Goal: Information Seeking & Learning: Learn about a topic

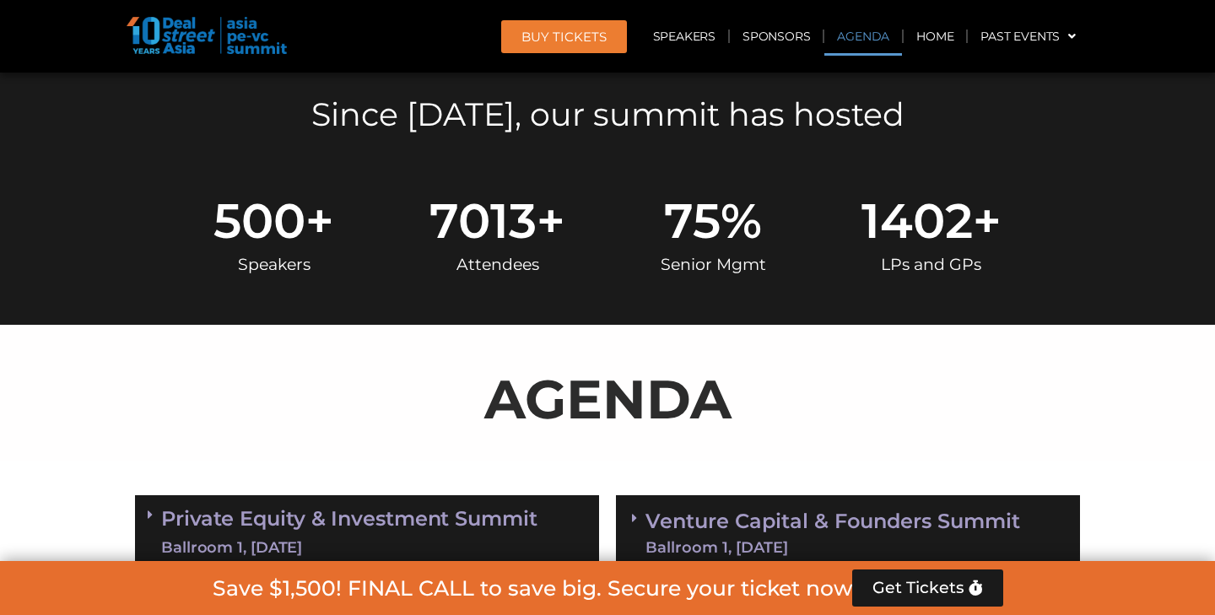
scroll to position [777, 0]
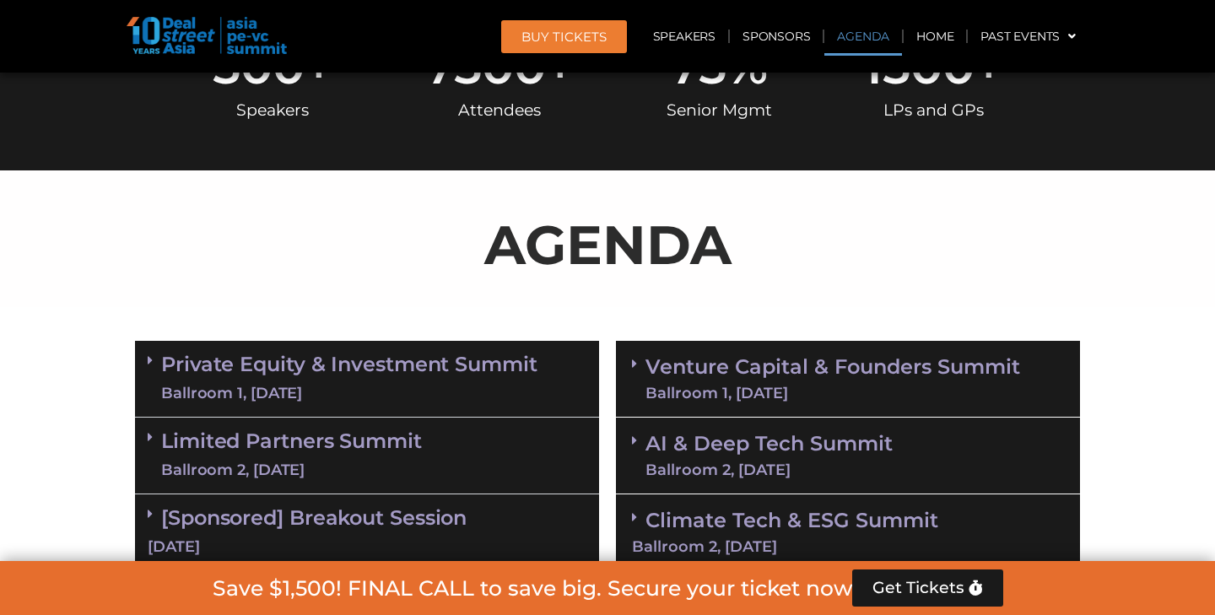
click at [704, 359] on link "Venture Capital & Founders​ Summit Ballroom 1, 11 Sept" at bounding box center [832, 379] width 375 height 44
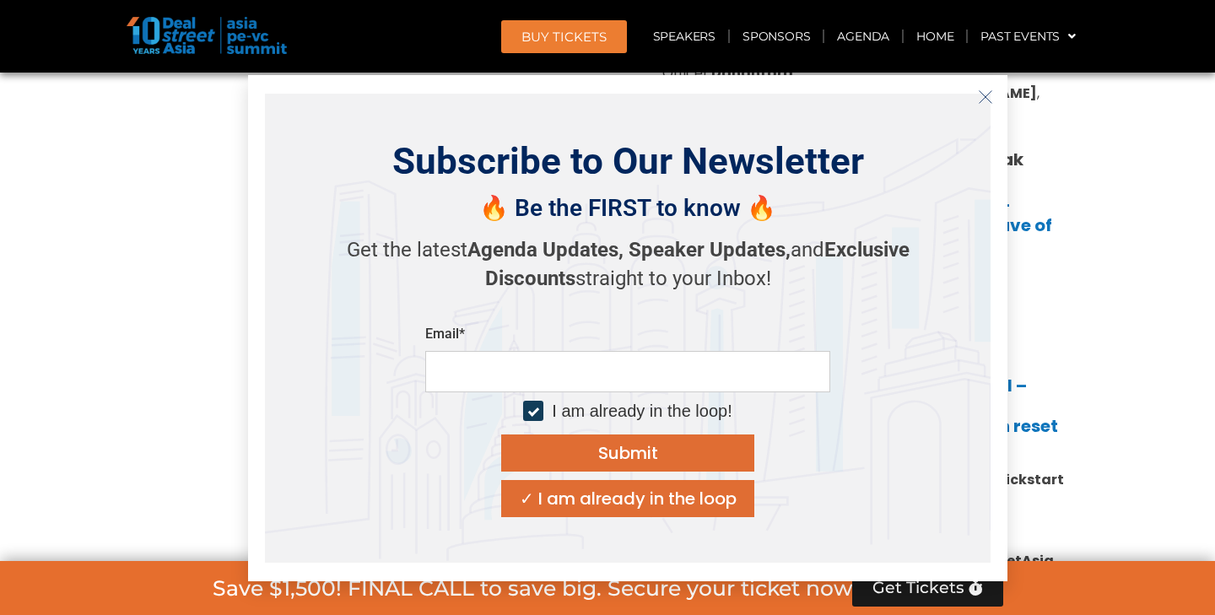
scroll to position [1436, 0]
click at [985, 99] on icon "Close" at bounding box center [985, 96] width 15 height 15
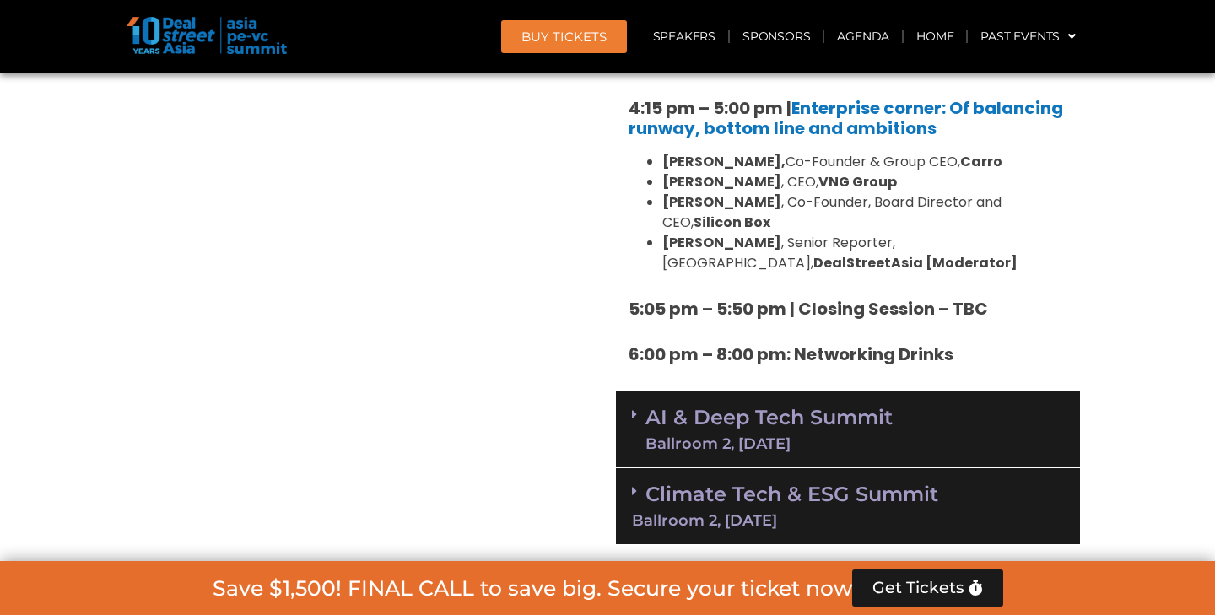
scroll to position [3068, 0]
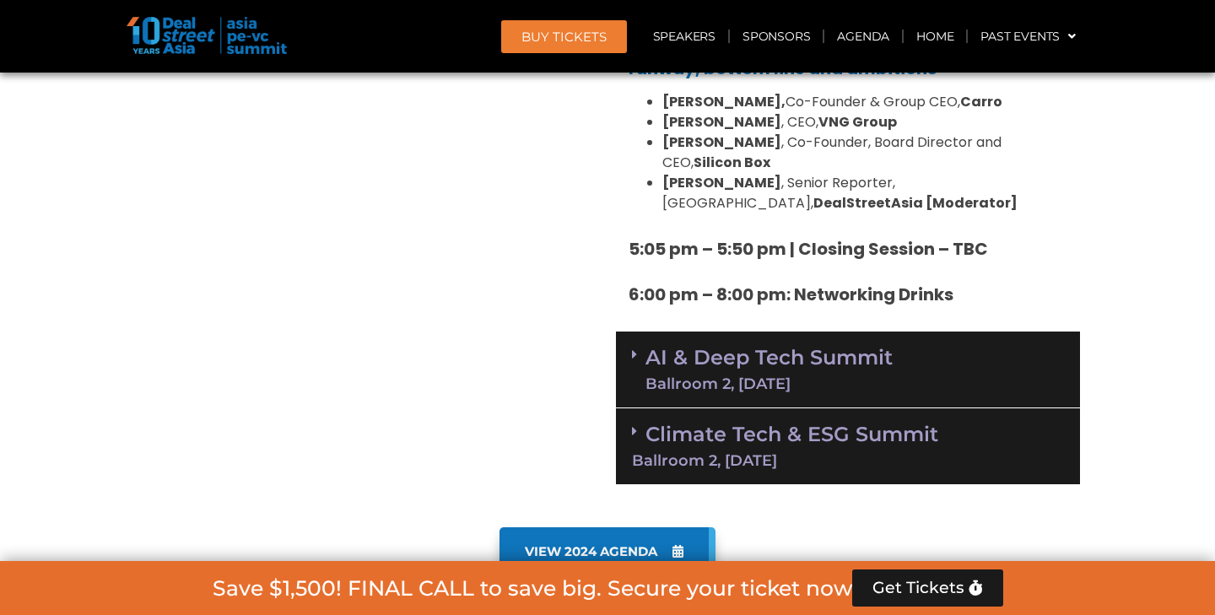
click at [763, 348] on link "AI & Deep Tech Summit Ballroom 2, 11 Sept" at bounding box center [768, 370] width 247 height 44
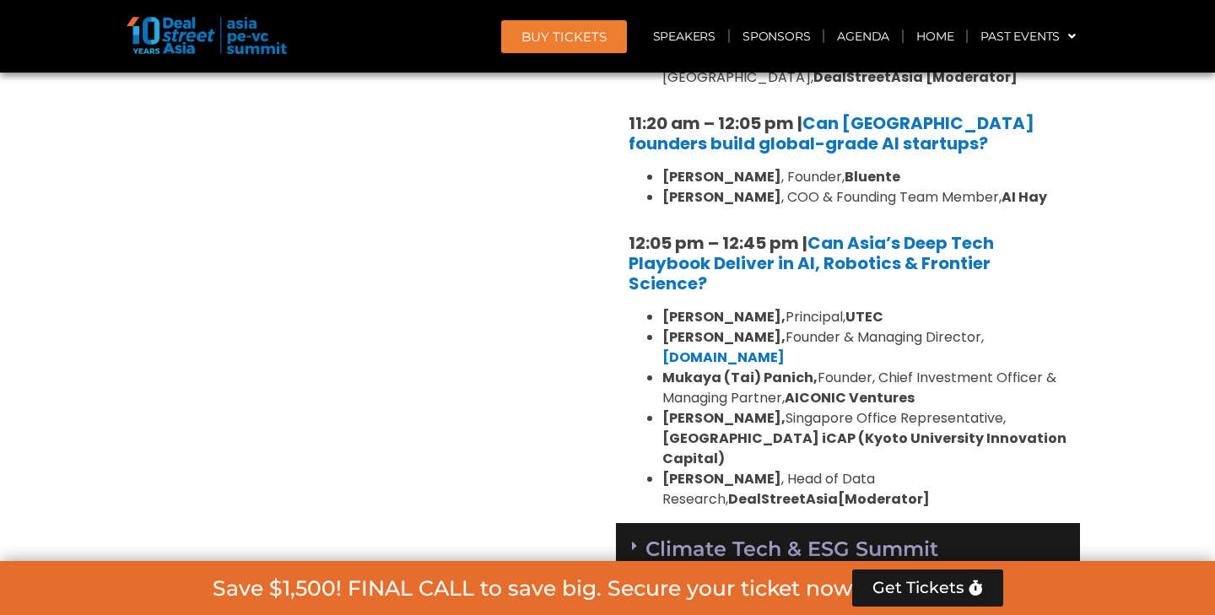
scroll to position [3690, 0]
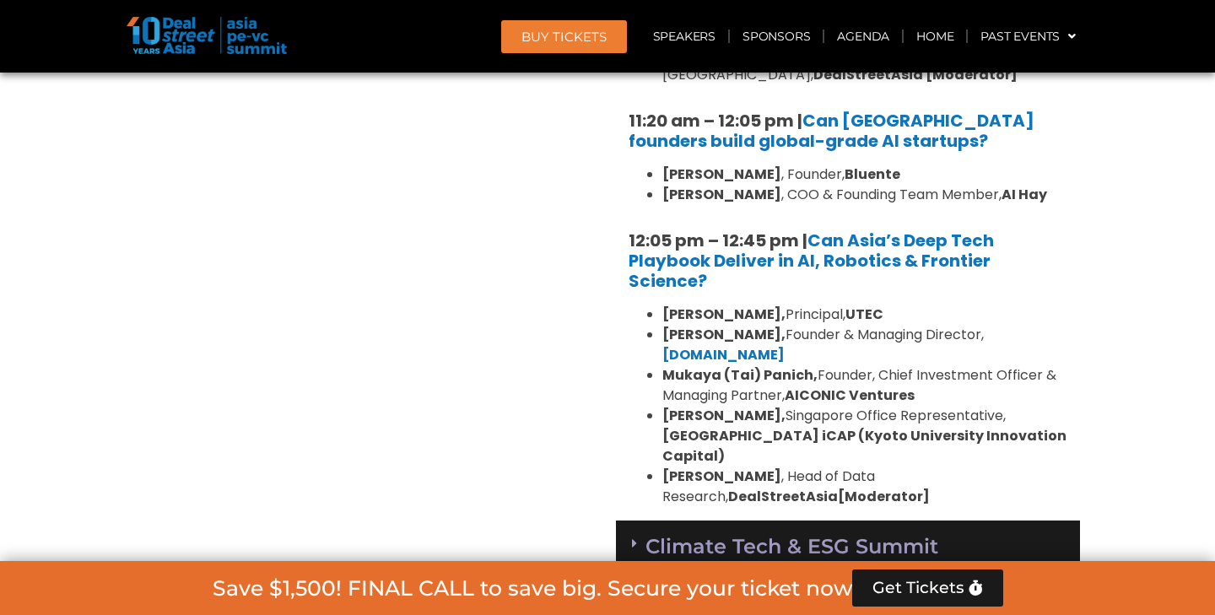
click at [720, 521] on div "Climate Tech & ESG Summit Ballroom 2, 11 Sept" at bounding box center [848, 559] width 464 height 77
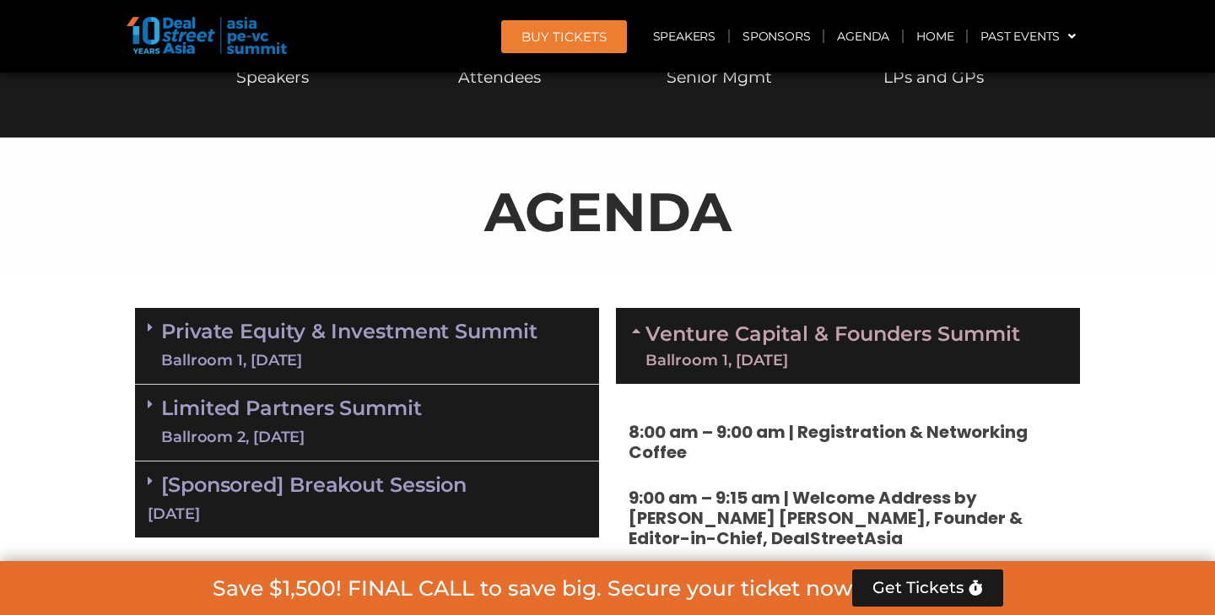
scroll to position [1059, 0]
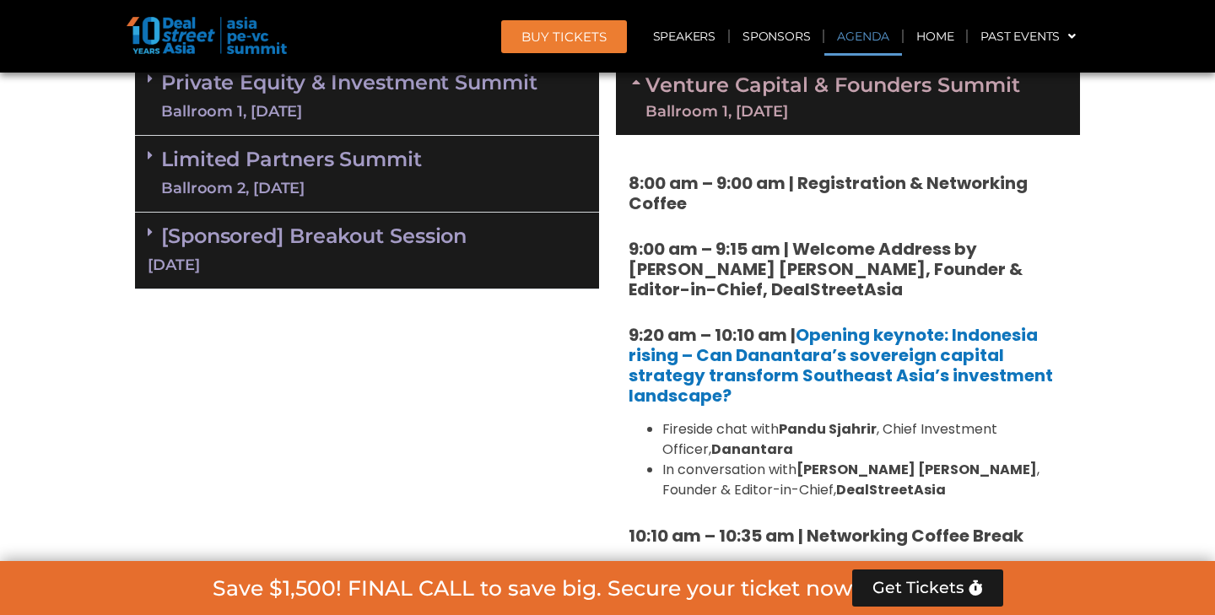
click at [354, 159] on link "Limited Partners [GEOGRAPHIC_DATA] 2, [DATE]" at bounding box center [291, 173] width 261 height 51
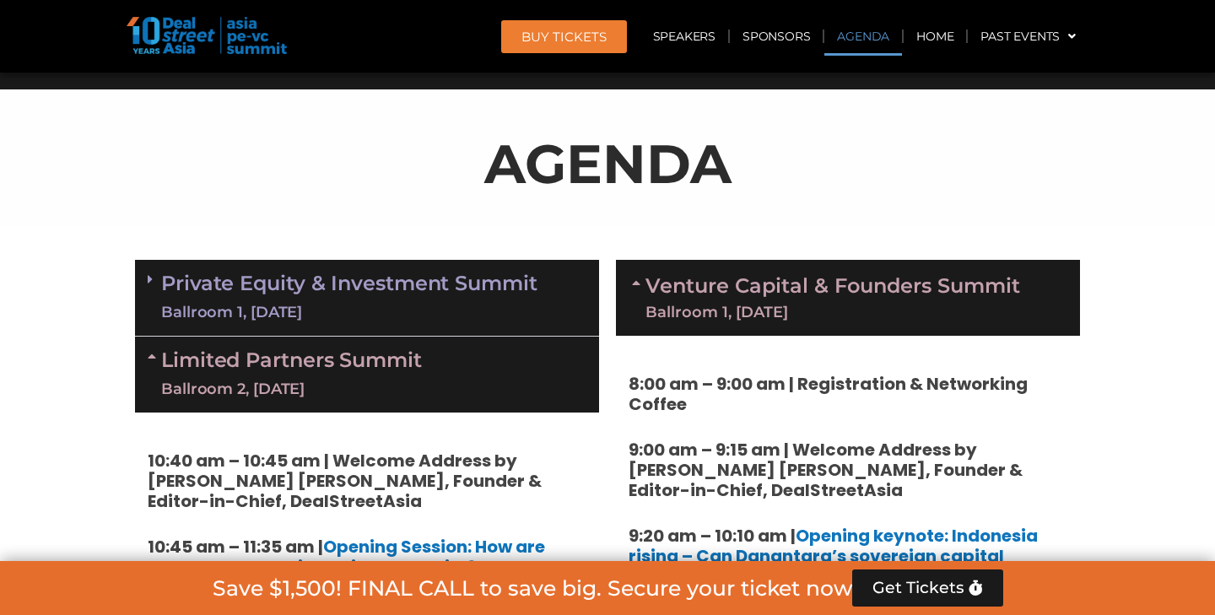
scroll to position [826, 0]
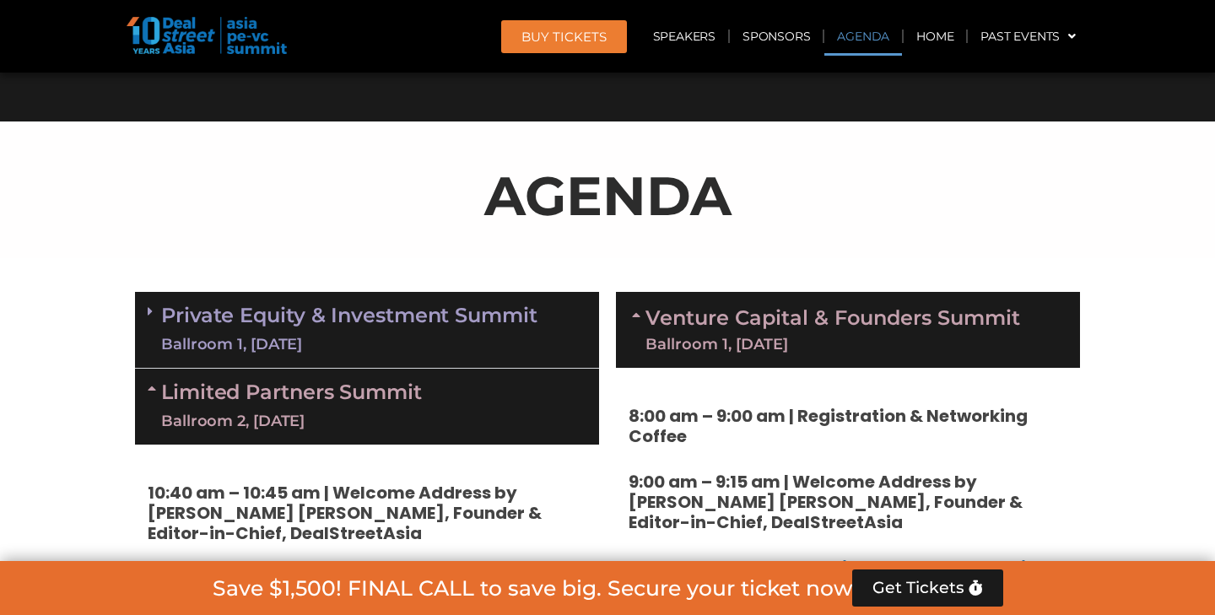
click at [349, 307] on link "Private Equity & Investment Summit Ballroom 1, 10 Sept" at bounding box center [349, 330] width 376 height 51
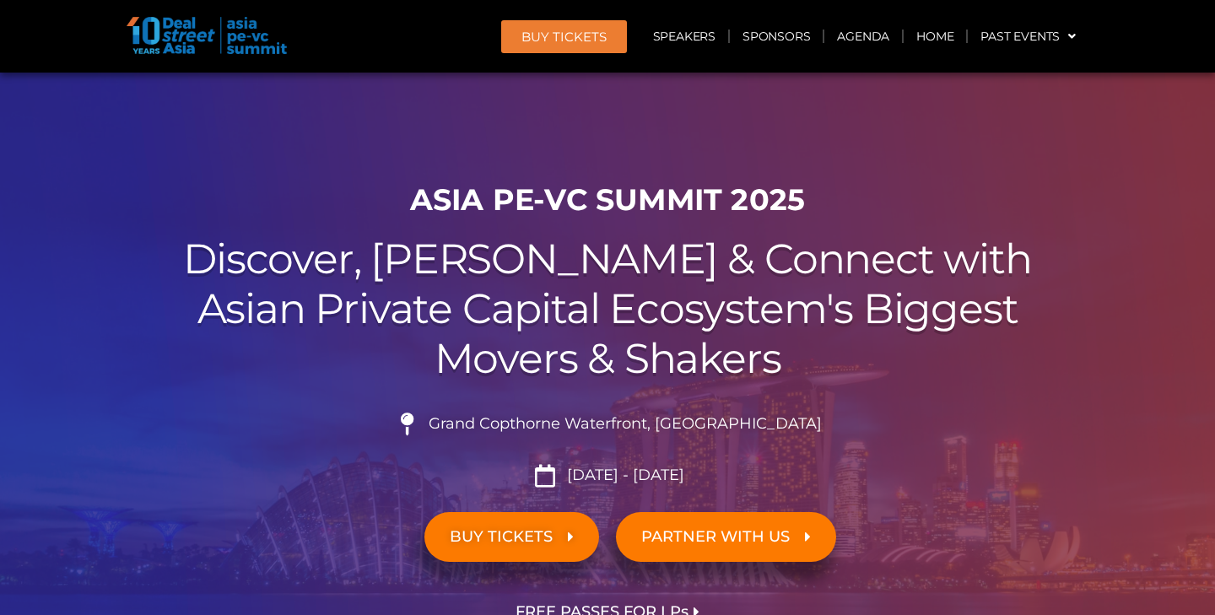
scroll to position [0, 0]
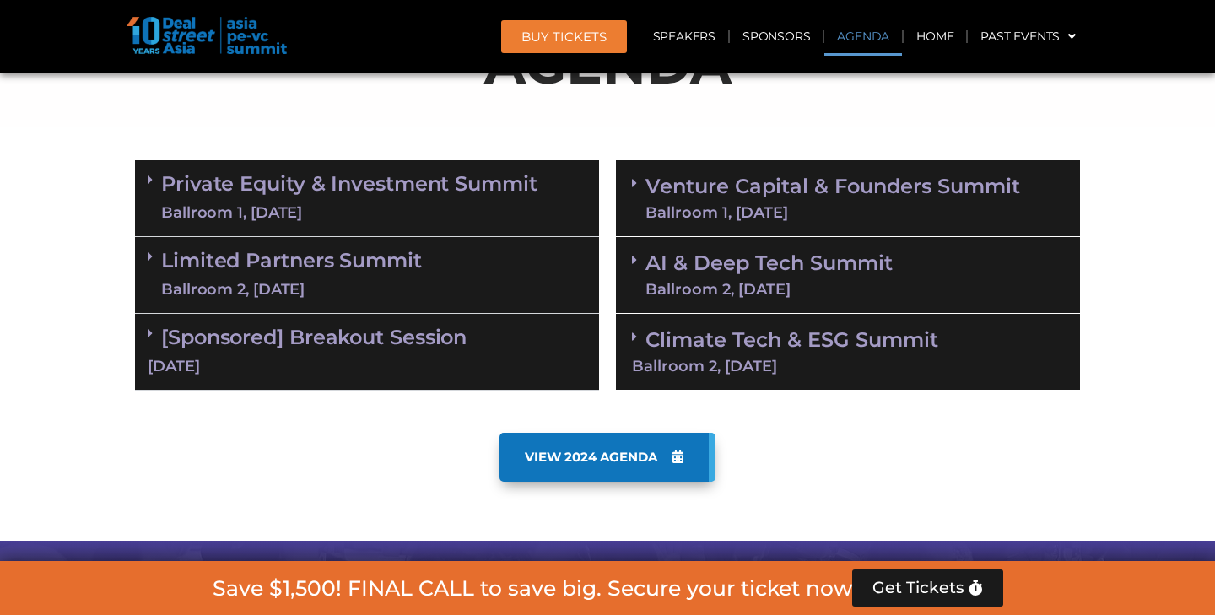
scroll to position [1005, 0]
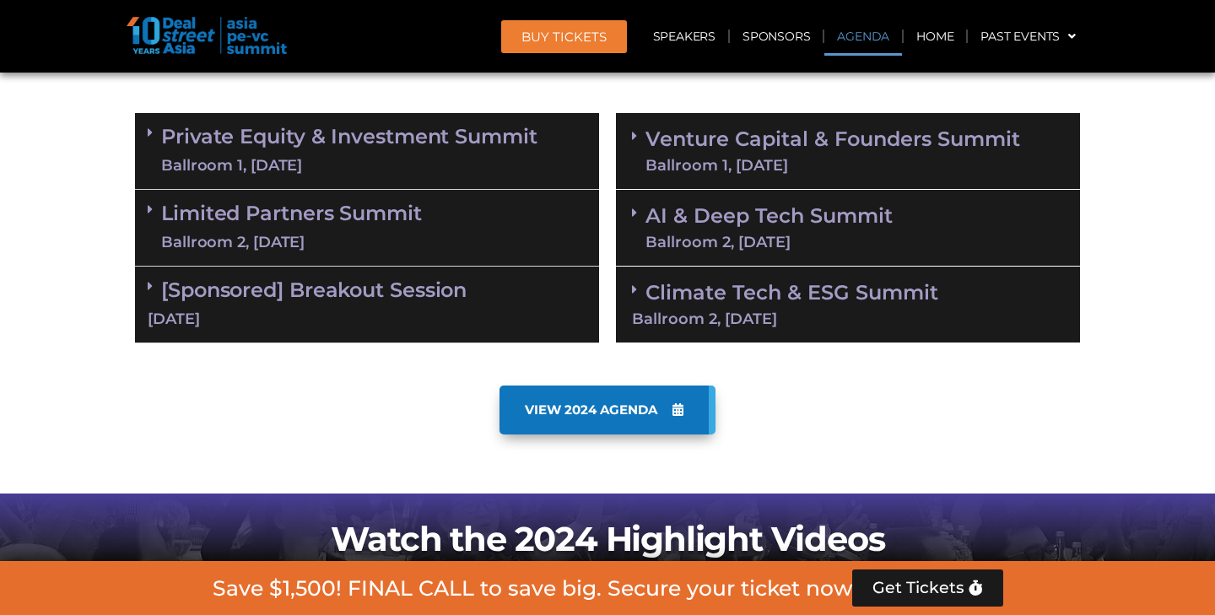
click at [730, 136] on link "Venture Capital & Founders​ Summit Ballroom 1, [DATE]" at bounding box center [832, 151] width 375 height 44
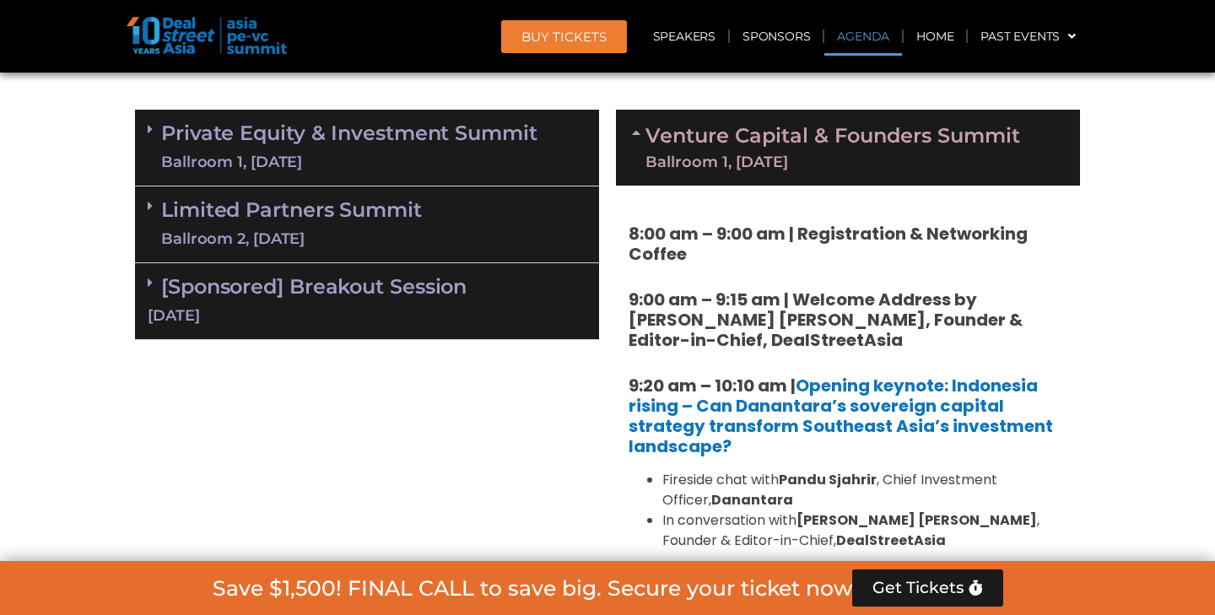
scroll to position [1002, 0]
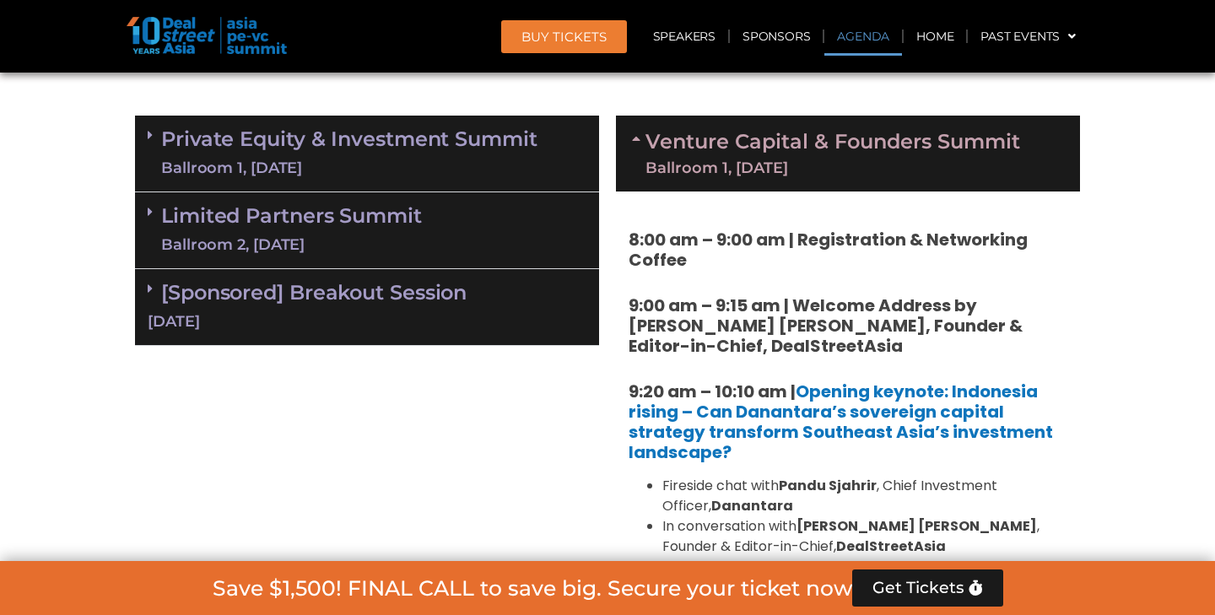
click at [292, 220] on link "Limited Partners [GEOGRAPHIC_DATA] 2, [DATE]" at bounding box center [291, 230] width 261 height 51
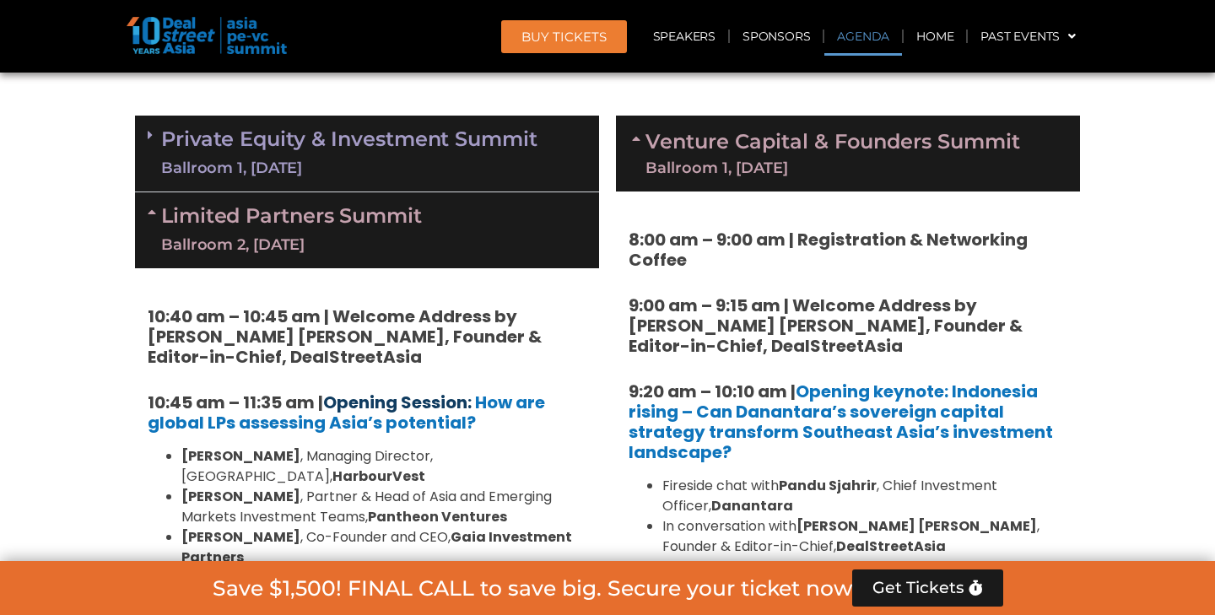
click at [359, 397] on link "Opening Session:" at bounding box center [397, 403] width 148 height 24
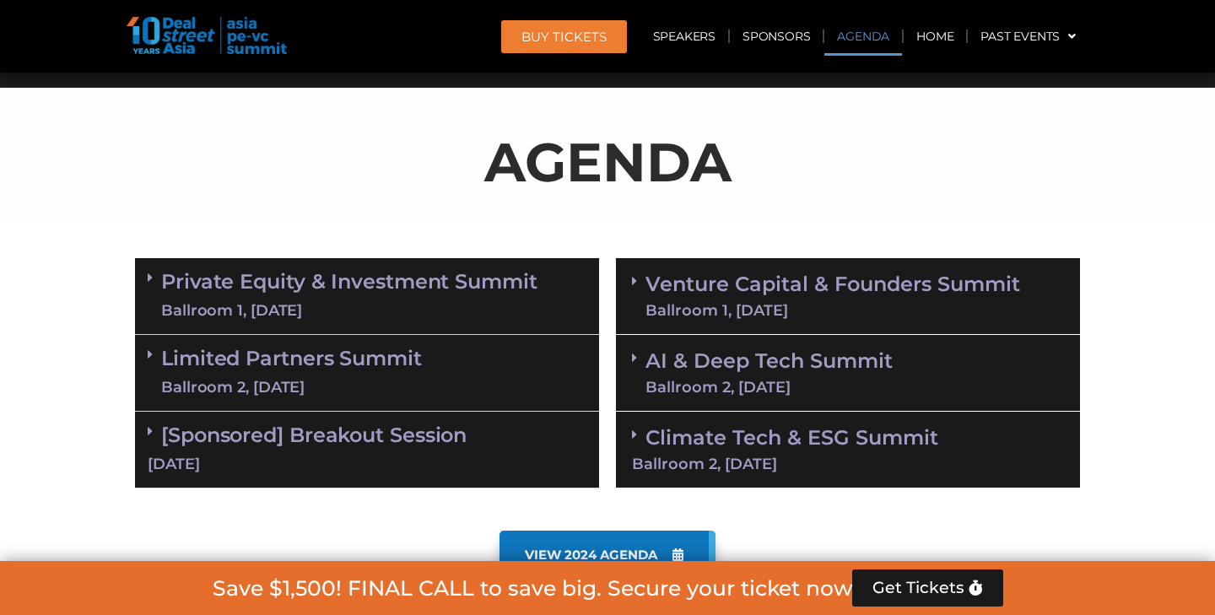
scroll to position [861, 0]
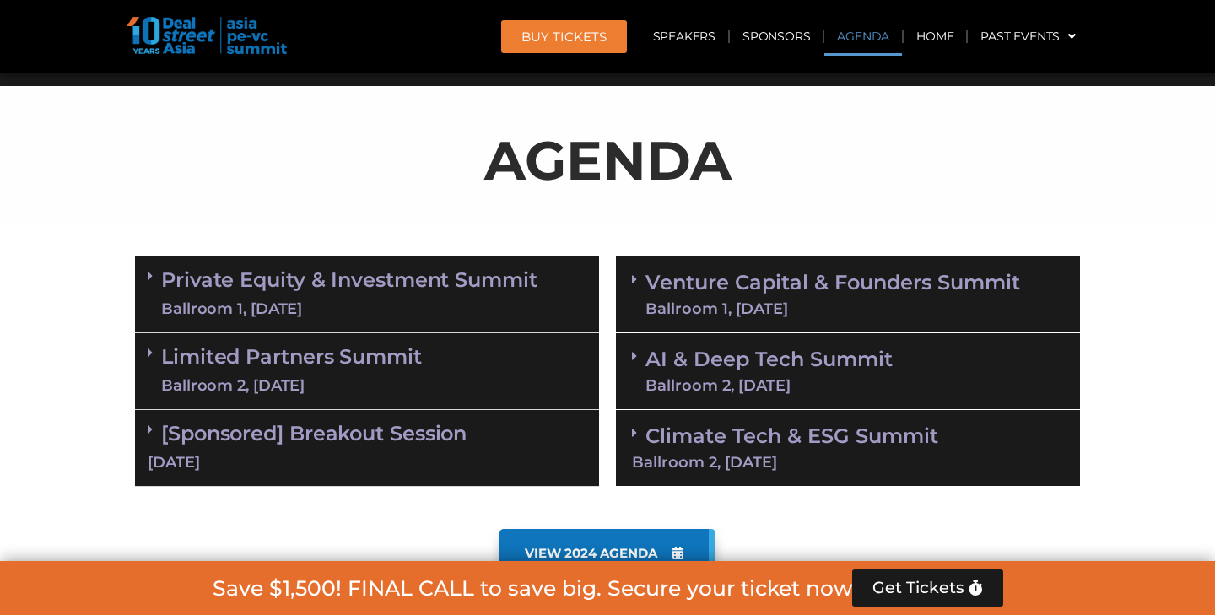
click at [353, 363] on link "Limited Partners [GEOGRAPHIC_DATA] 2, [DATE]" at bounding box center [291, 371] width 261 height 51
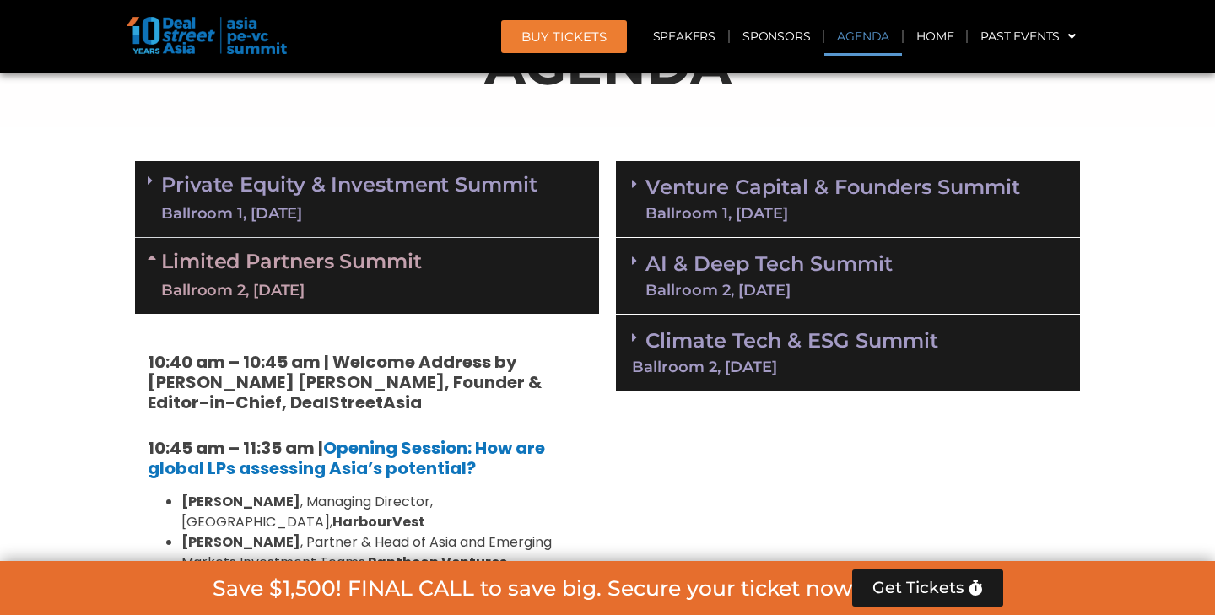
scroll to position [958, 0]
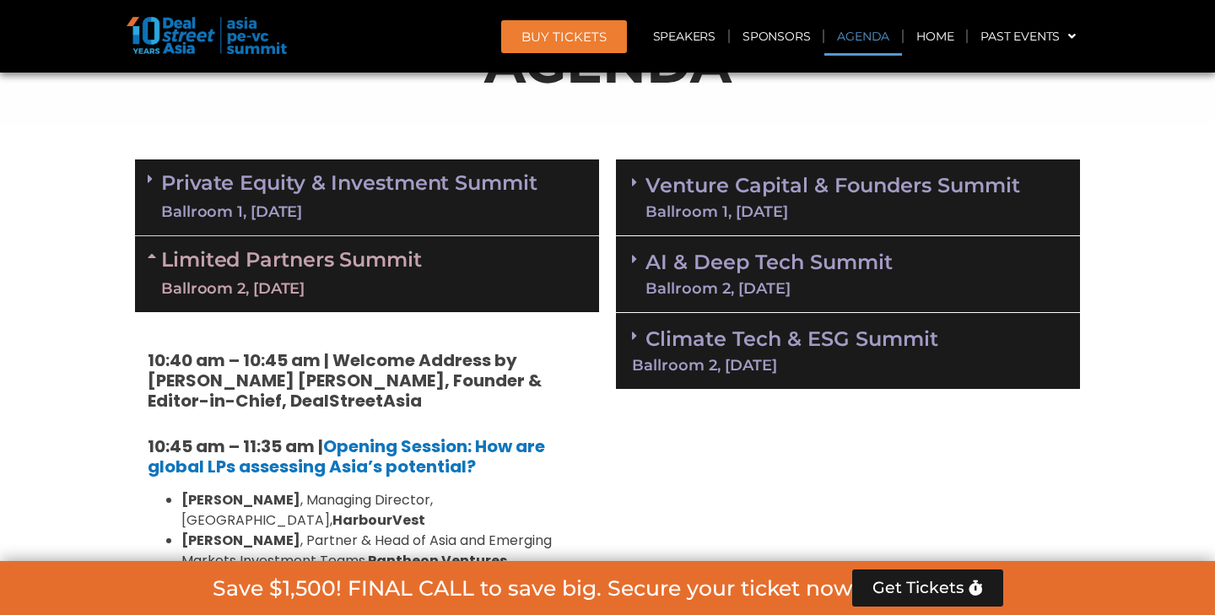
click at [356, 175] on link "Private Equity & Investment Summit Ballroom 1, [DATE]" at bounding box center [349, 197] width 376 height 51
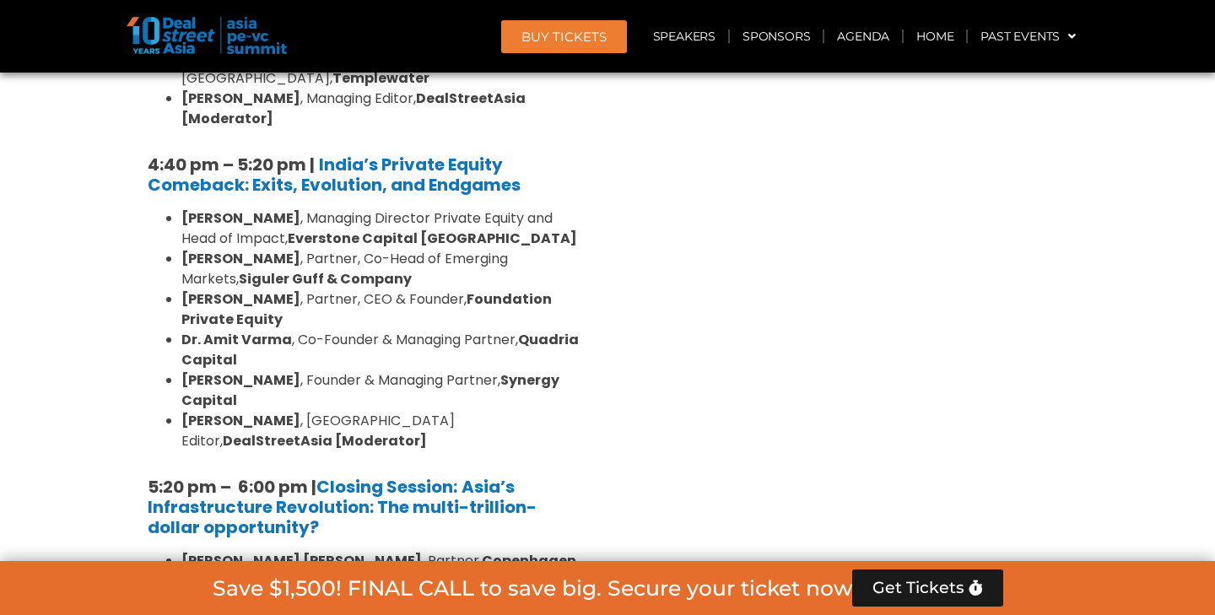
scroll to position [3138, 0]
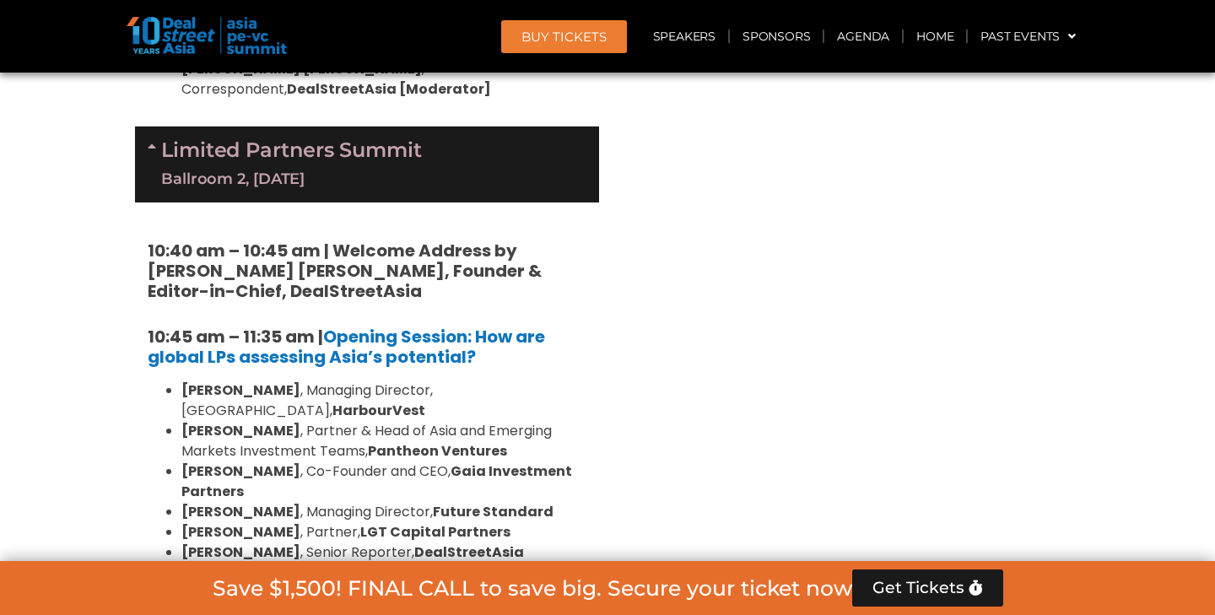
scroll to position [3752, 0]
